Goal: Transaction & Acquisition: Subscribe to service/newsletter

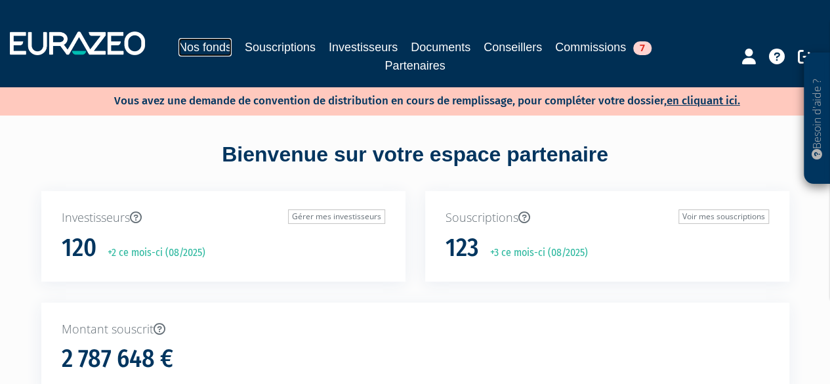
click at [224, 48] on link "Nos fonds" at bounding box center [204, 47] width 53 height 18
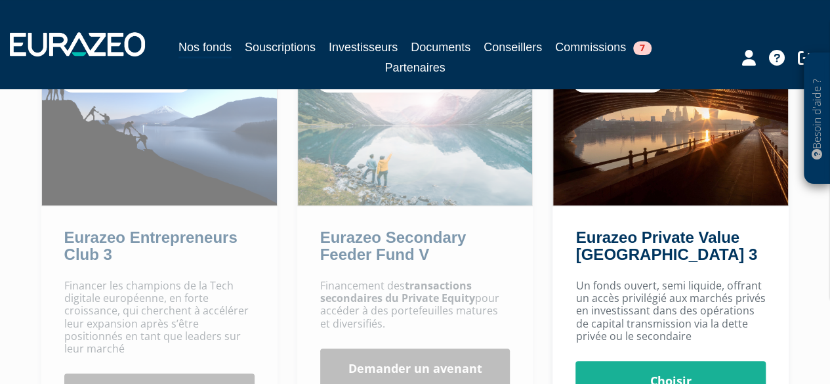
scroll to position [262, 0]
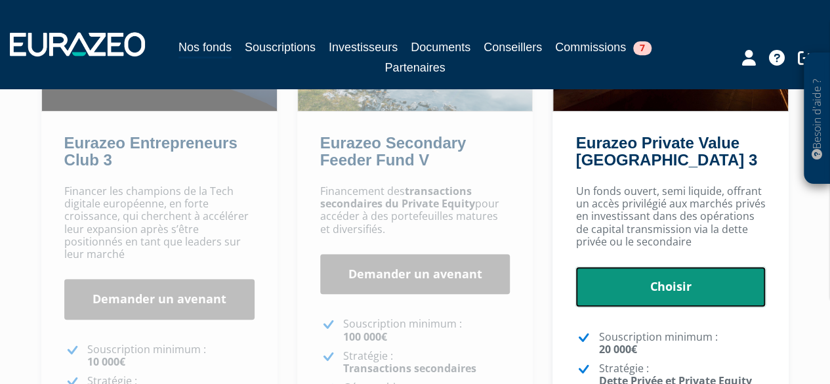
click at [645, 285] on link "Choisir" at bounding box center [670, 286] width 190 height 41
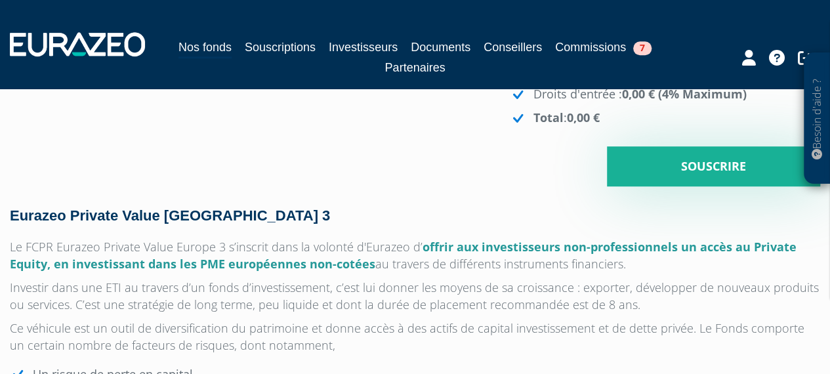
scroll to position [328, 0]
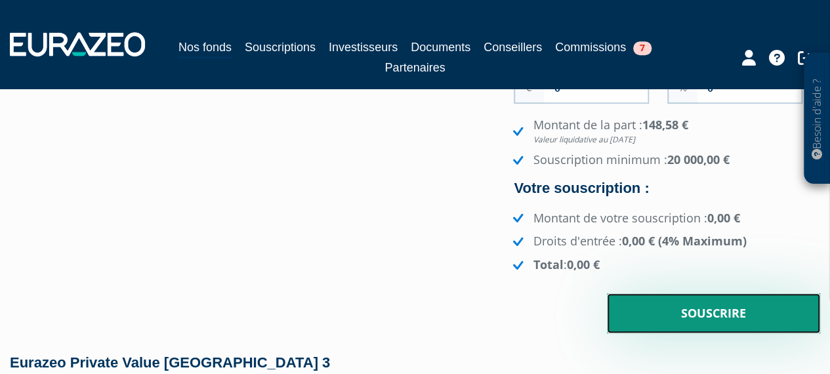
click at [652, 309] on input "Souscrire" at bounding box center [713, 313] width 213 height 41
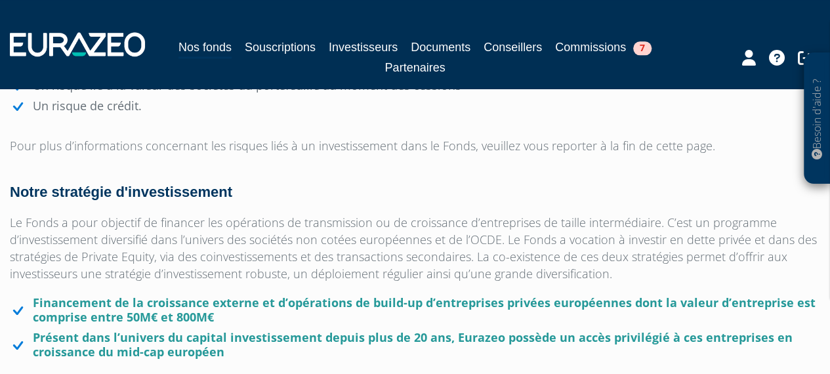
scroll to position [919, 0]
